Goal: Register for event/course

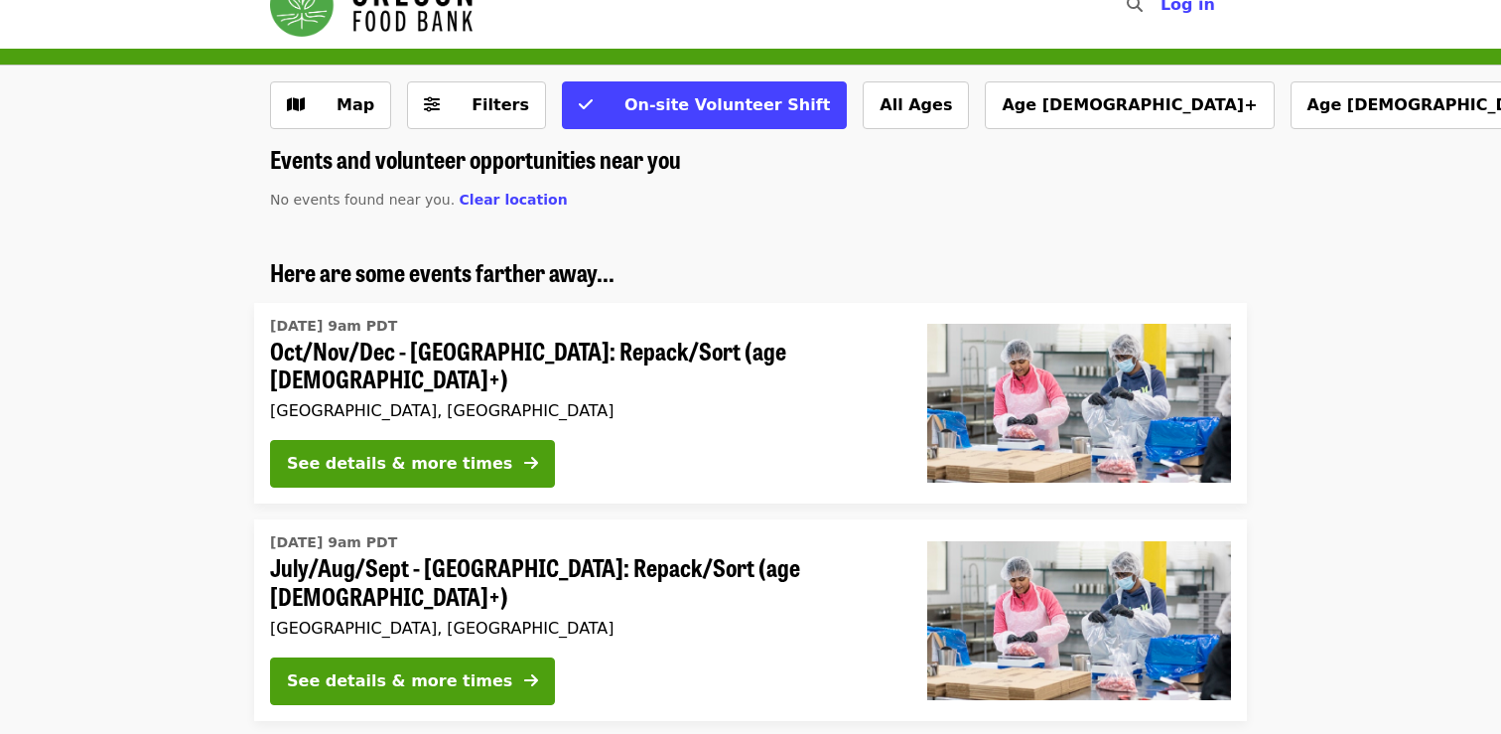
scroll to position [31, 0]
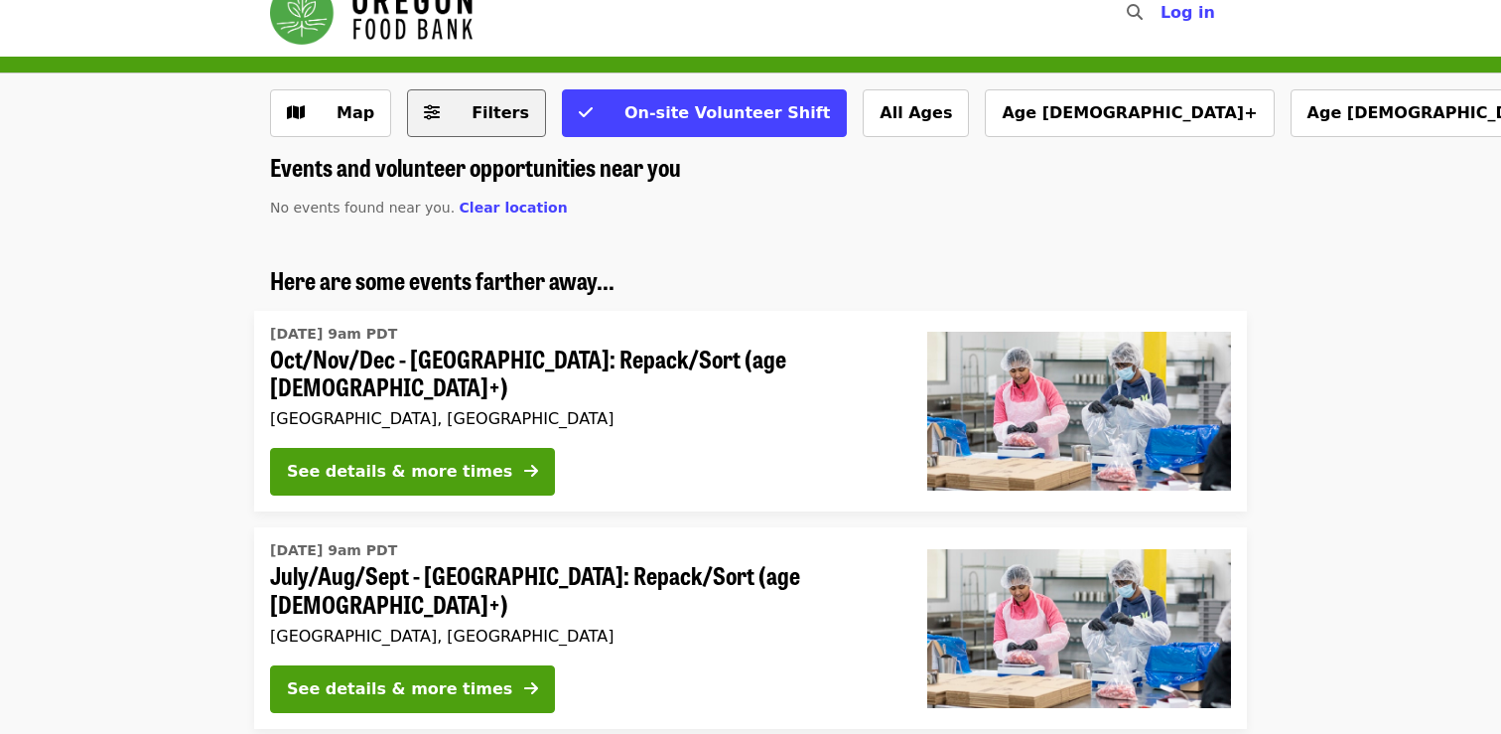
click at [428, 116] on icon "sliders-h icon" at bounding box center [432, 112] width 16 height 19
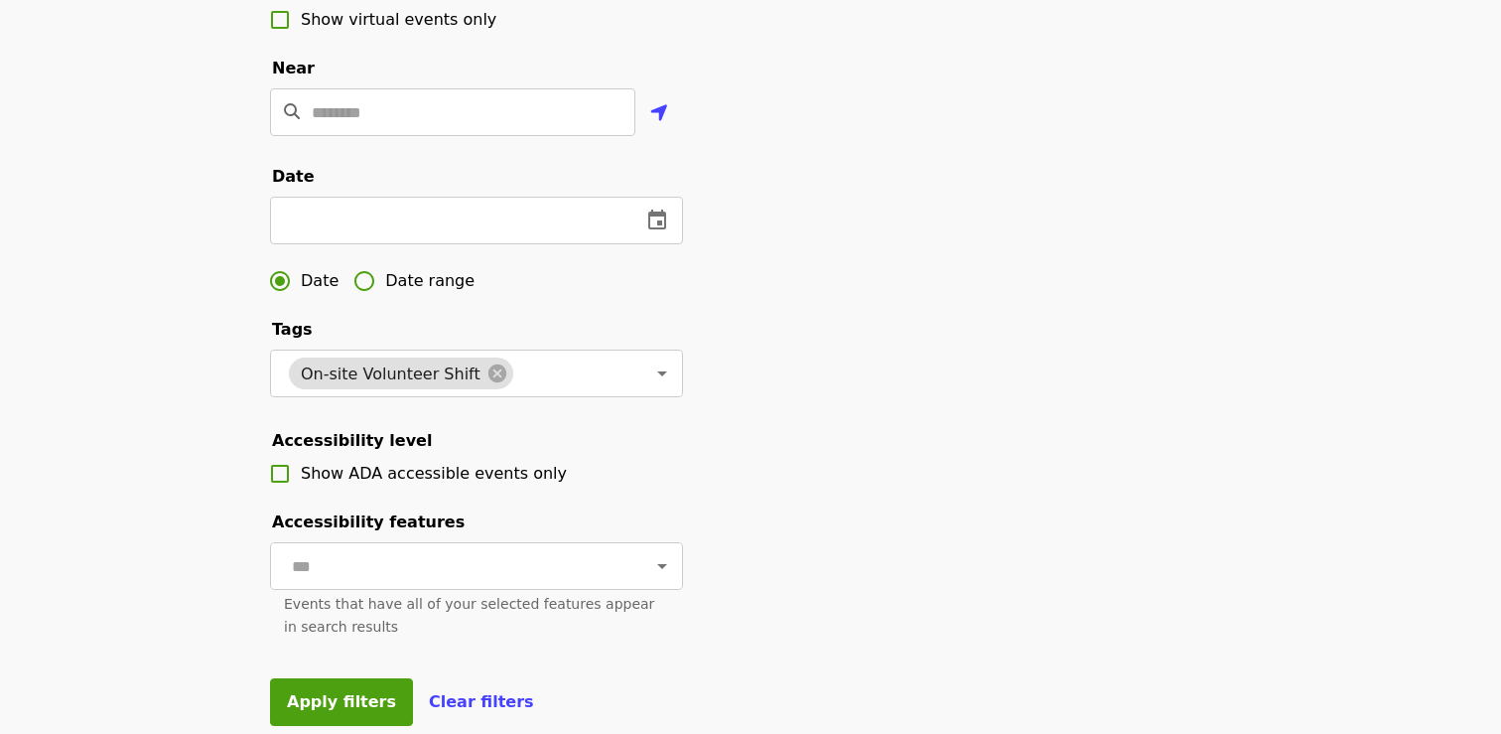
scroll to position [478, 0]
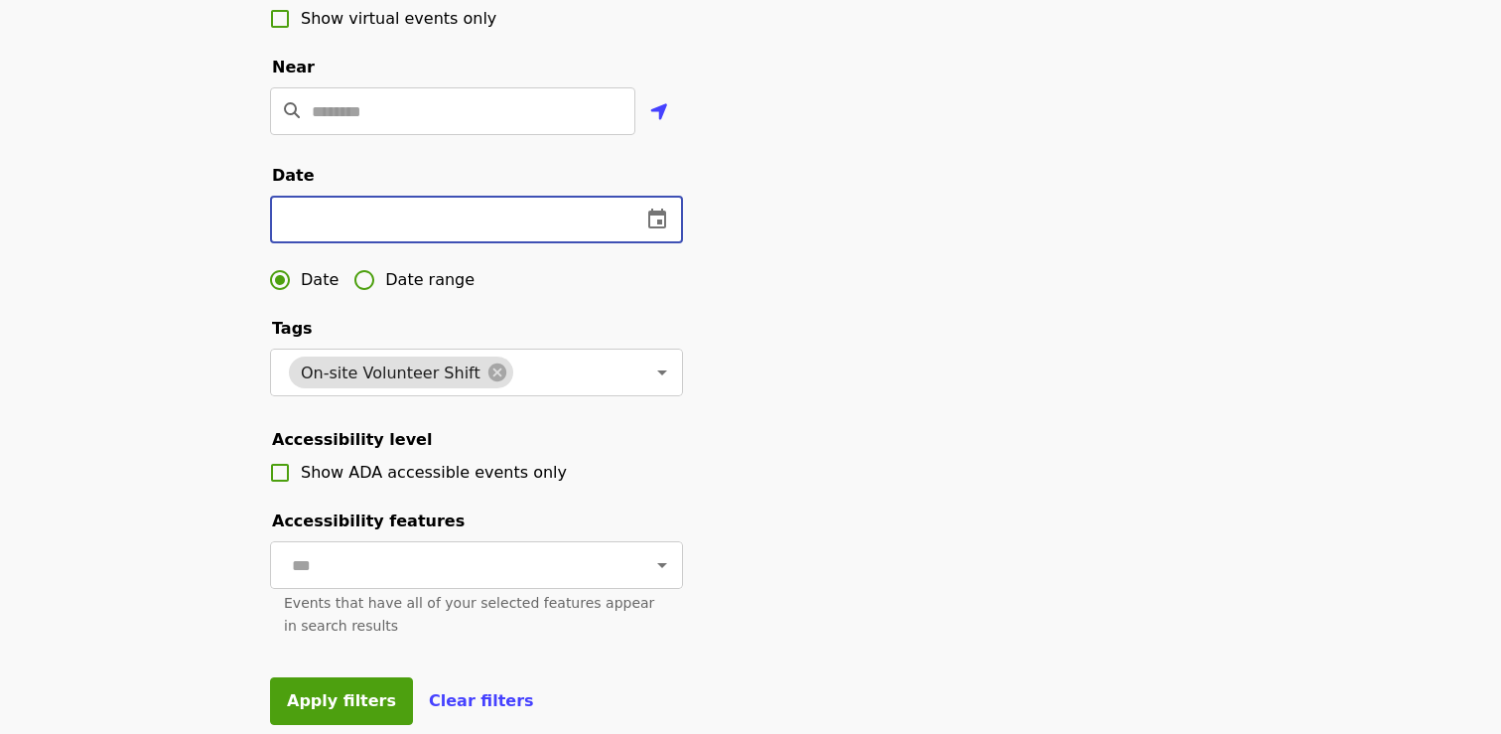
click at [381, 223] on input "text" at bounding box center [447, 220] width 355 height 48
click at [665, 204] on button "change date" at bounding box center [657, 220] width 48 height 48
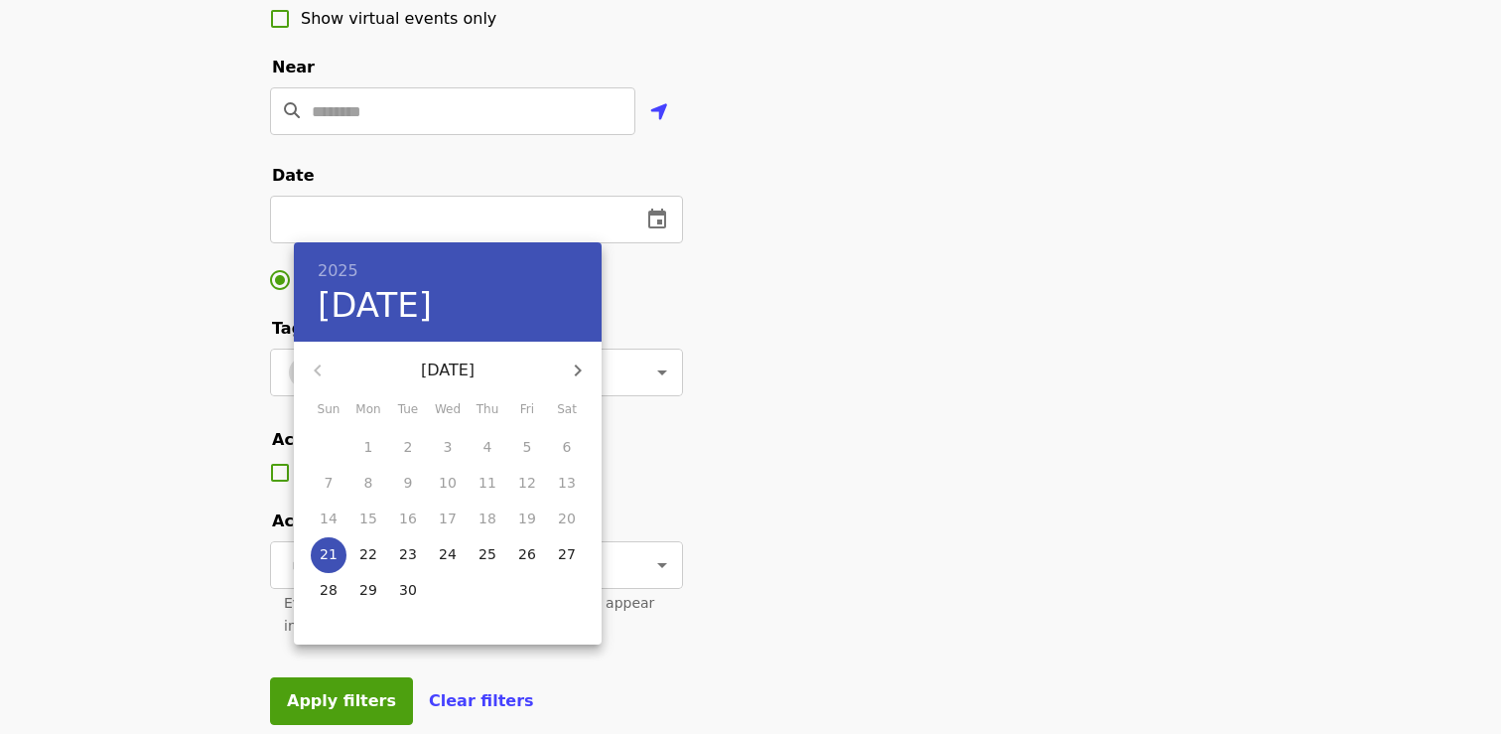
click at [366, 561] on p "22" at bounding box center [368, 554] width 18 height 20
type input "**********"
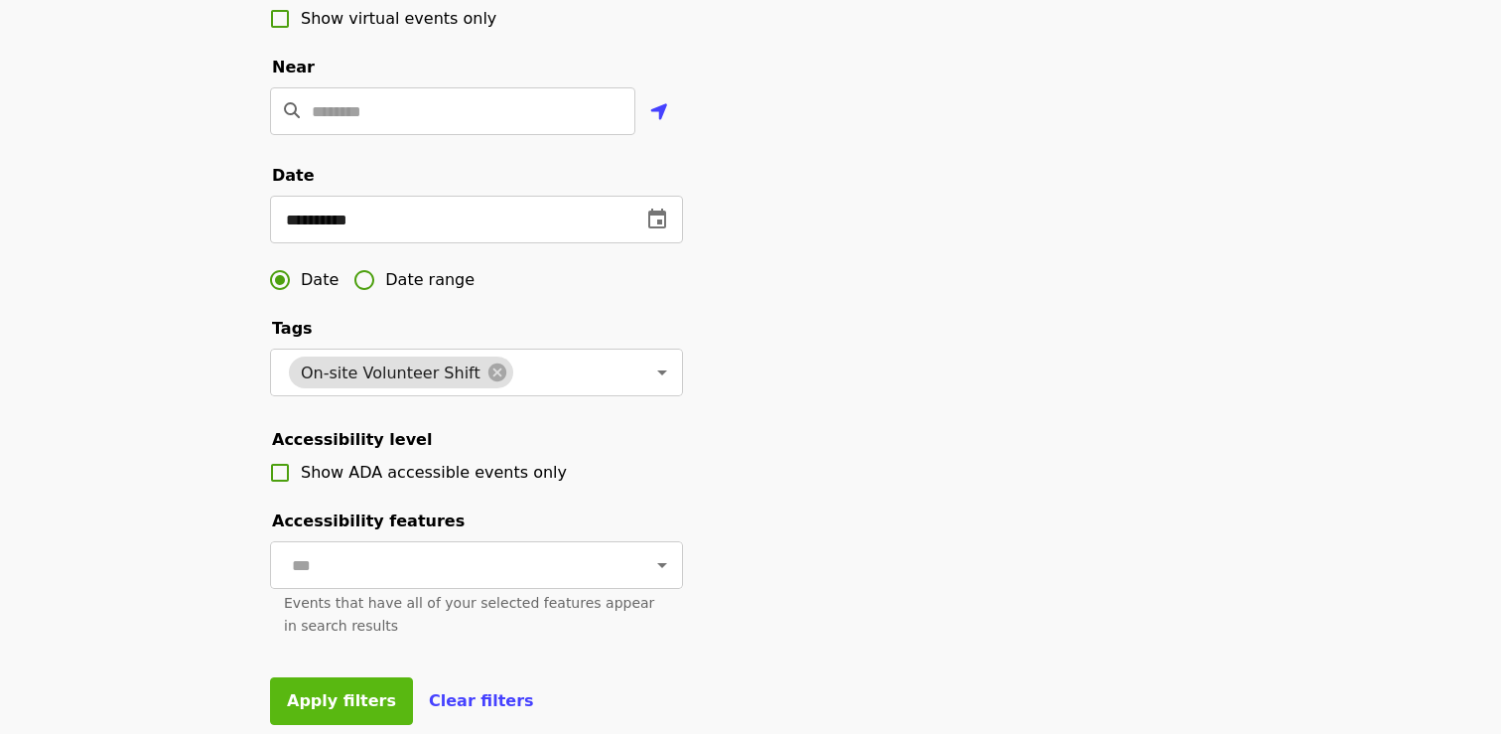
click at [304, 695] on span "Apply filters" at bounding box center [341, 700] width 109 height 19
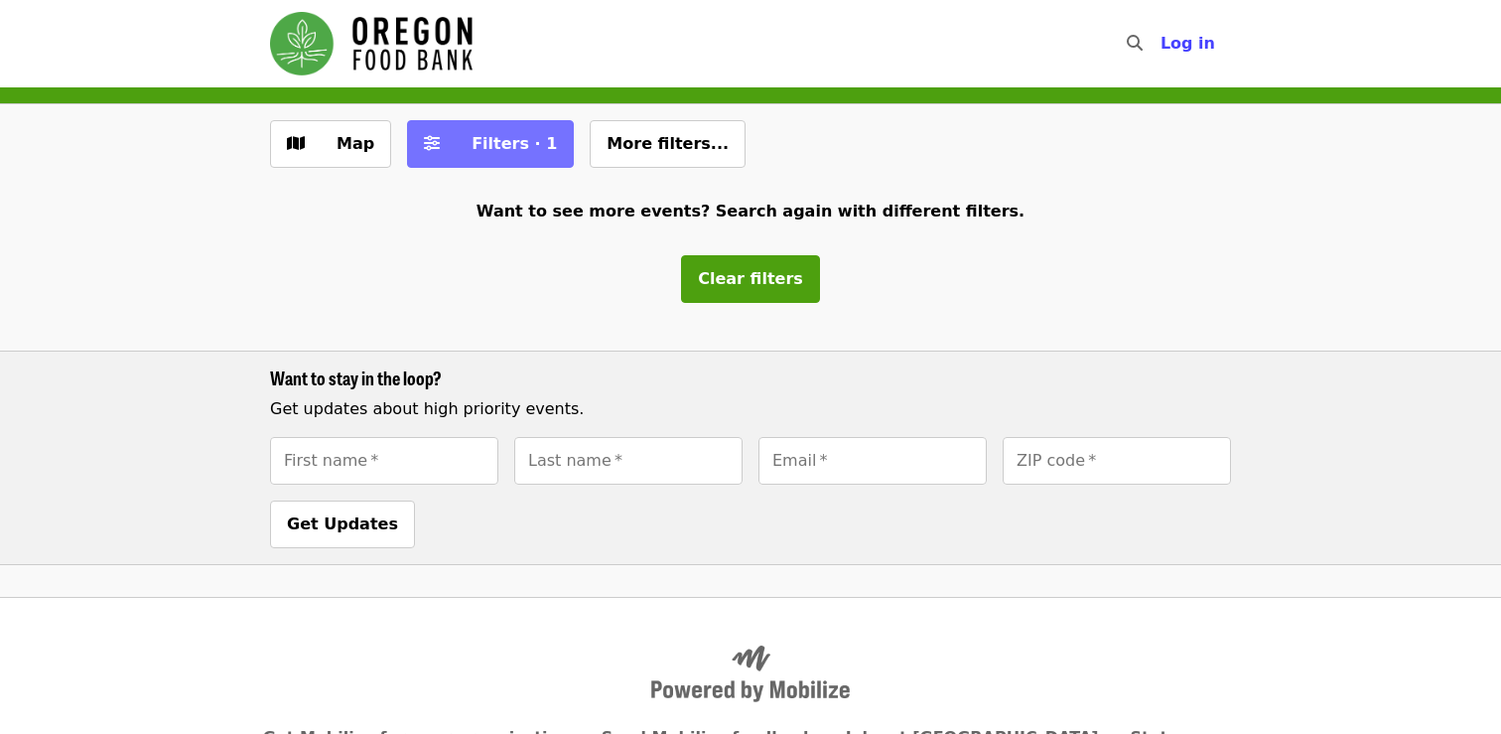
click at [511, 136] on span "Filters · 1" at bounding box center [513, 143] width 85 height 19
